Goal: Go to known website: Access a specific website the user already knows

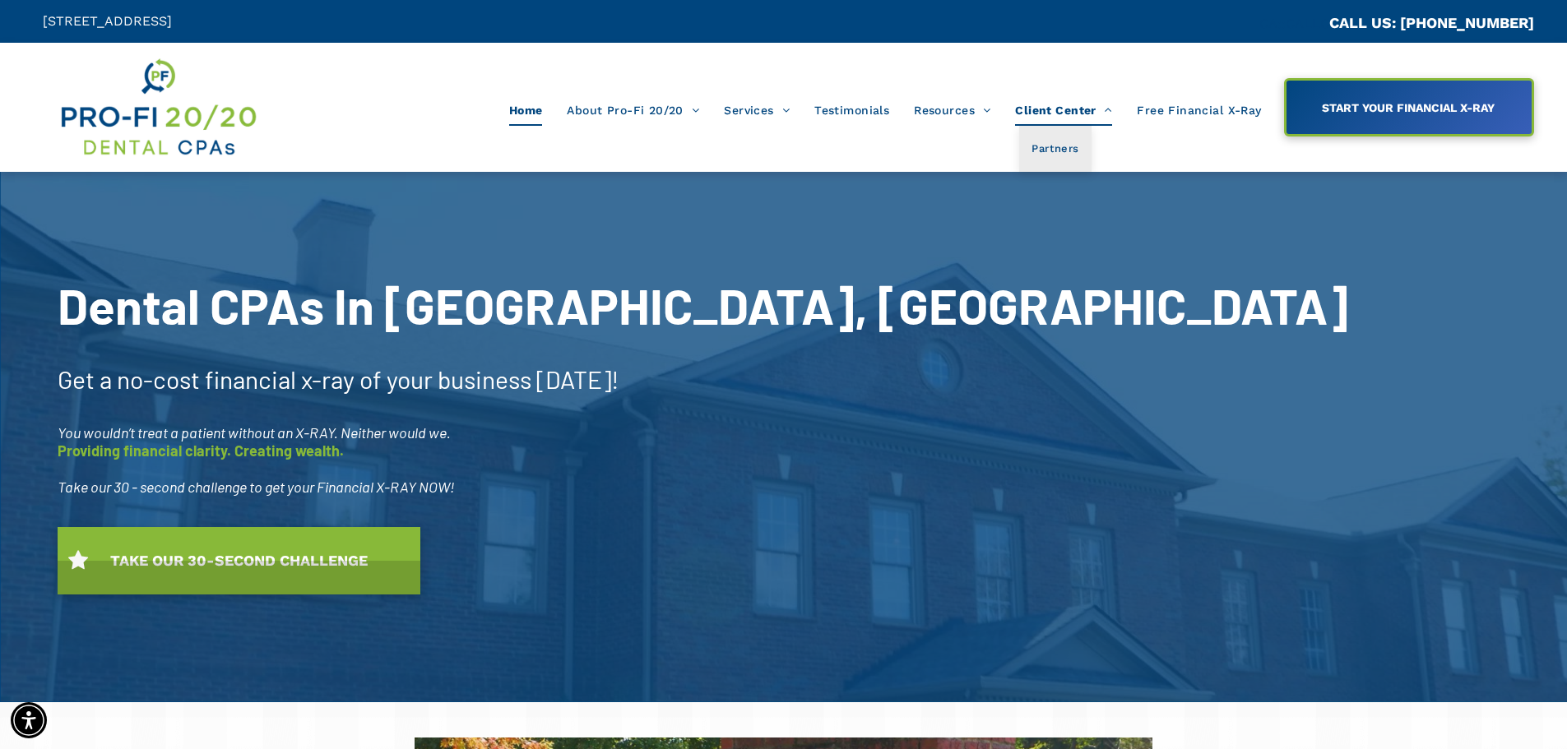
click at [1064, 116] on span "Client Center" at bounding box center [1063, 110] width 97 height 31
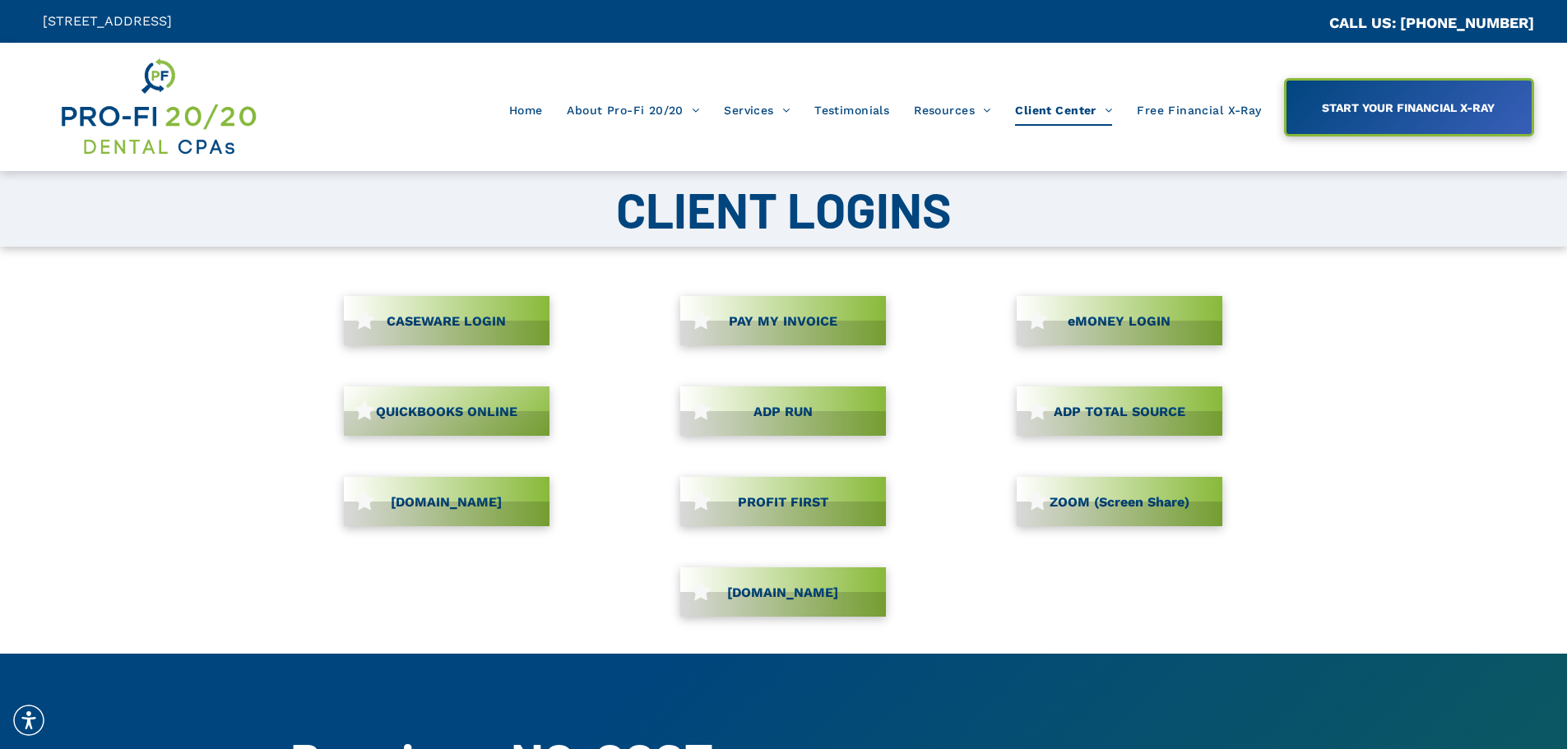
click at [453, 314] on span "CASEWARE LOGIN" at bounding box center [446, 321] width 131 height 32
